Goal: Task Accomplishment & Management: Manage account settings

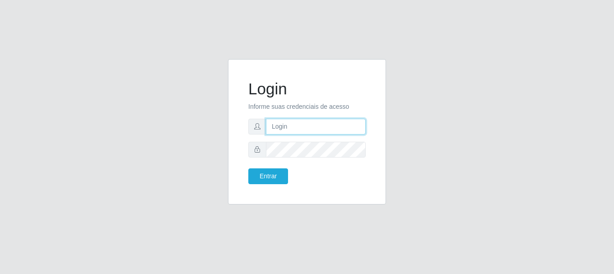
click at [292, 125] on input "text" at bounding box center [316, 127] width 100 height 16
type input "27988223960"
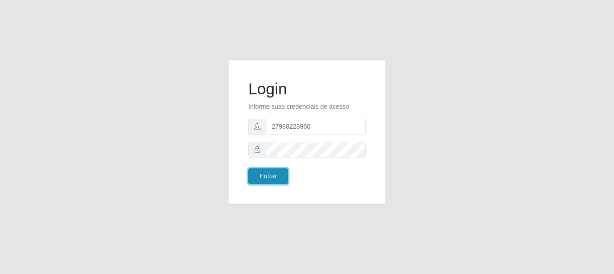
click at [275, 172] on button "Entrar" at bounding box center [268, 176] width 40 height 16
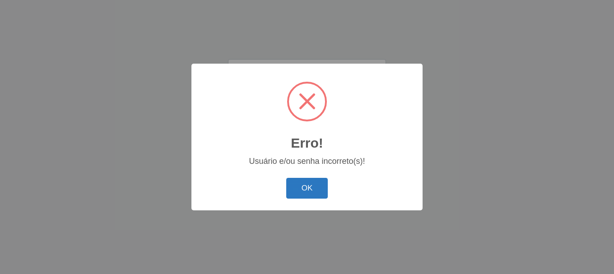
click at [321, 190] on button "OK" at bounding box center [307, 188] width 42 height 21
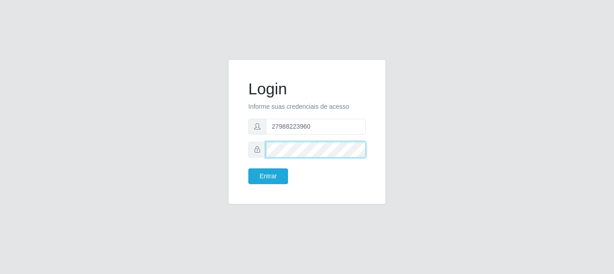
click at [248, 168] on button "Entrar" at bounding box center [268, 176] width 40 height 16
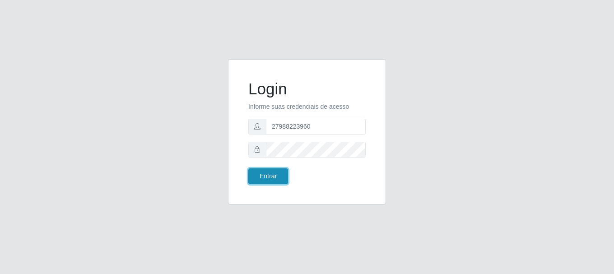
click at [268, 175] on button "Entrar" at bounding box center [268, 176] width 40 height 16
click at [270, 175] on button "Entrar" at bounding box center [268, 176] width 40 height 16
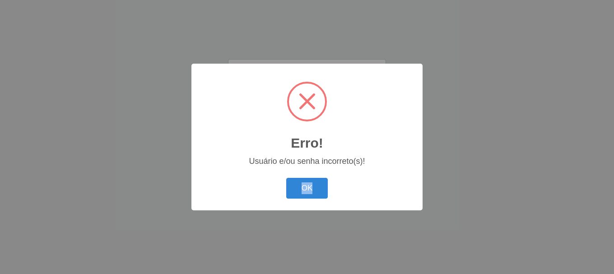
click at [271, 174] on div "Erro! × Usuário e/ou senha incorreto(s)! OK Cancel" at bounding box center [306, 137] width 231 height 146
click at [297, 196] on button "OK" at bounding box center [307, 188] width 42 height 21
click at [321, 203] on div "Erro! × Usuário e/ou senha incorreto(s)! OK Cancel" at bounding box center [306, 137] width 231 height 146
click at [318, 194] on button "OK" at bounding box center [307, 188] width 42 height 21
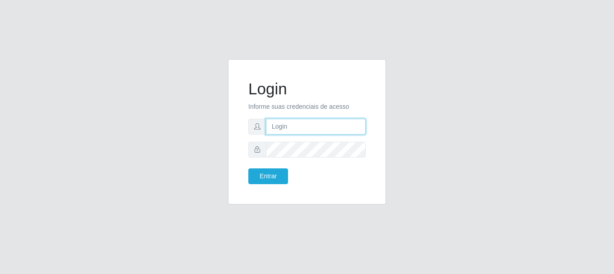
click at [298, 130] on input "text" at bounding box center [316, 127] width 100 height 16
type input "27988223960"
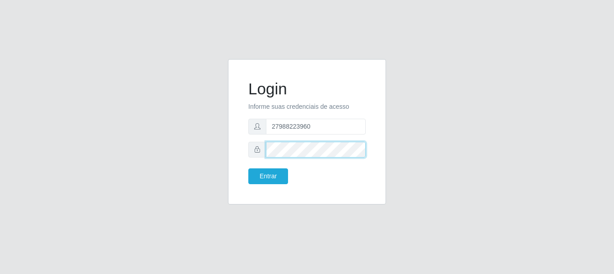
click at [248, 168] on button "Entrar" at bounding box center [268, 176] width 40 height 16
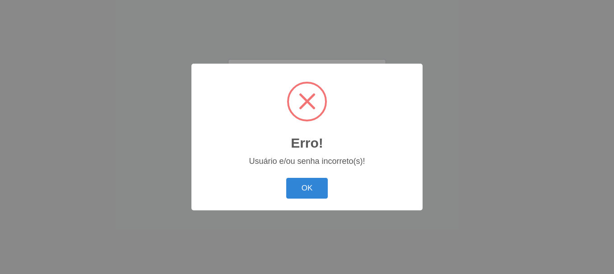
click at [286, 178] on button "OK" at bounding box center [307, 188] width 42 height 21
